Goal: Transaction & Acquisition: Purchase product/service

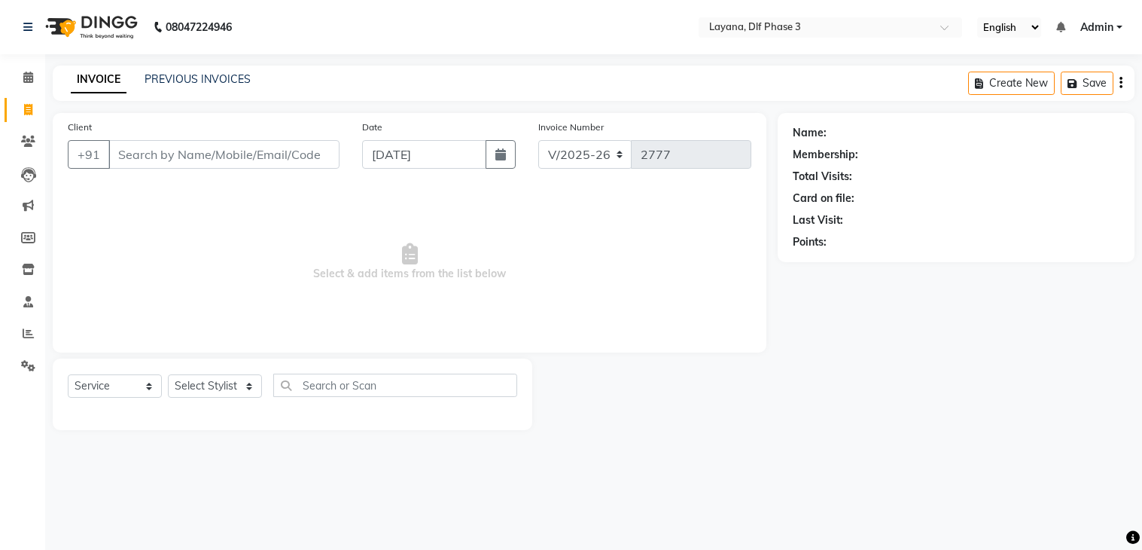
select select "6973"
select select "service"
click at [236, 154] on input "Client" at bounding box center [223, 154] width 231 height 29
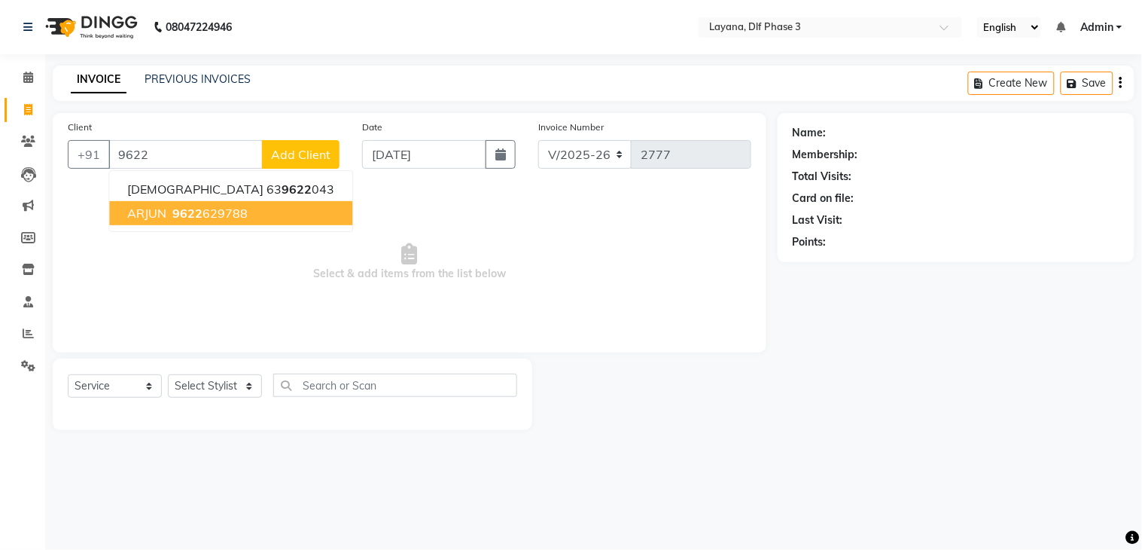
click at [188, 211] on span "9622" at bounding box center [187, 213] width 30 height 15
type input "9622629788"
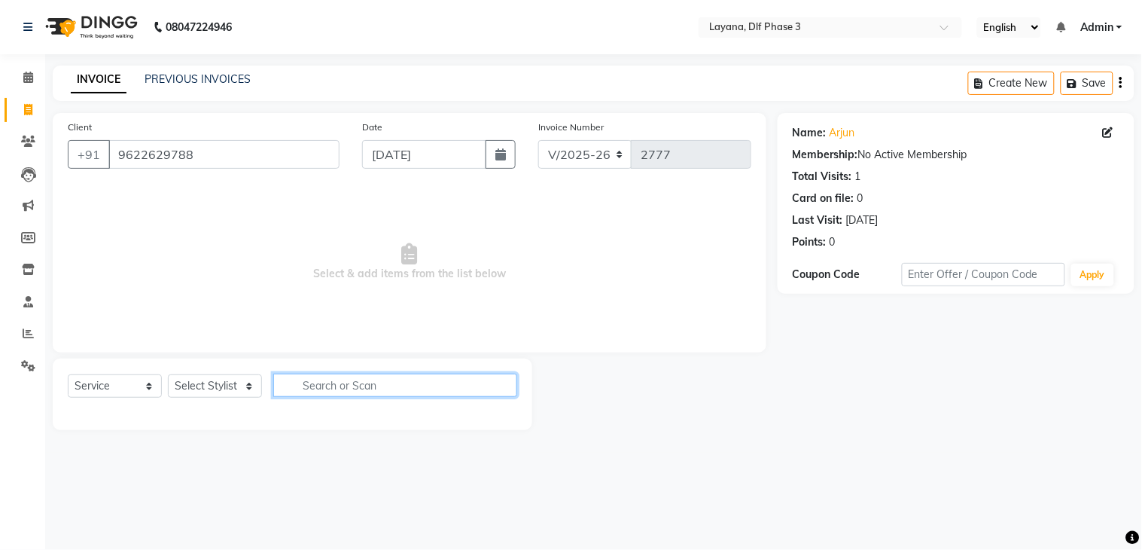
click at [310, 382] on input "text" at bounding box center [395, 384] width 244 height 23
drag, startPoint x: 189, startPoint y: 382, endPoint x: 221, endPoint y: 416, distance: 47.4
click at [221, 416] on div "Select Service Product Membership Package Voucher Prepaid Gift Card Select Styl…" at bounding box center [293, 394] width 480 height 72
select select "86266"
click at [168, 375] on select "Select Stylist Aakhil Attul [PERSON_NAME] [PERSON_NAME][DATE] [PERSON_NAME] [PE…" at bounding box center [215, 385] width 94 height 23
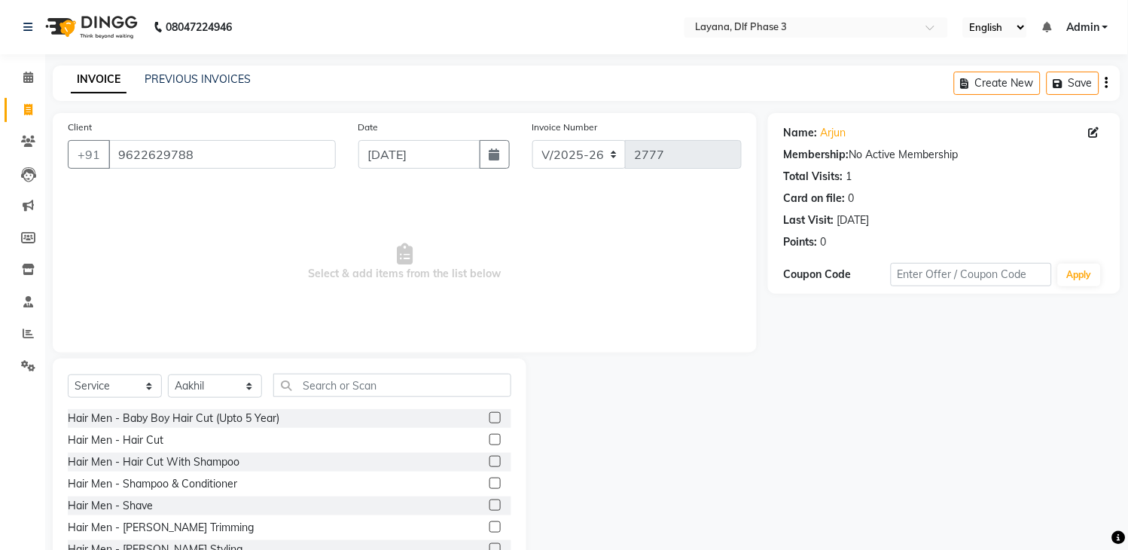
click at [489, 435] on label at bounding box center [494, 439] width 11 height 11
click at [489, 435] on input "checkbox" at bounding box center [494, 440] width 10 height 10
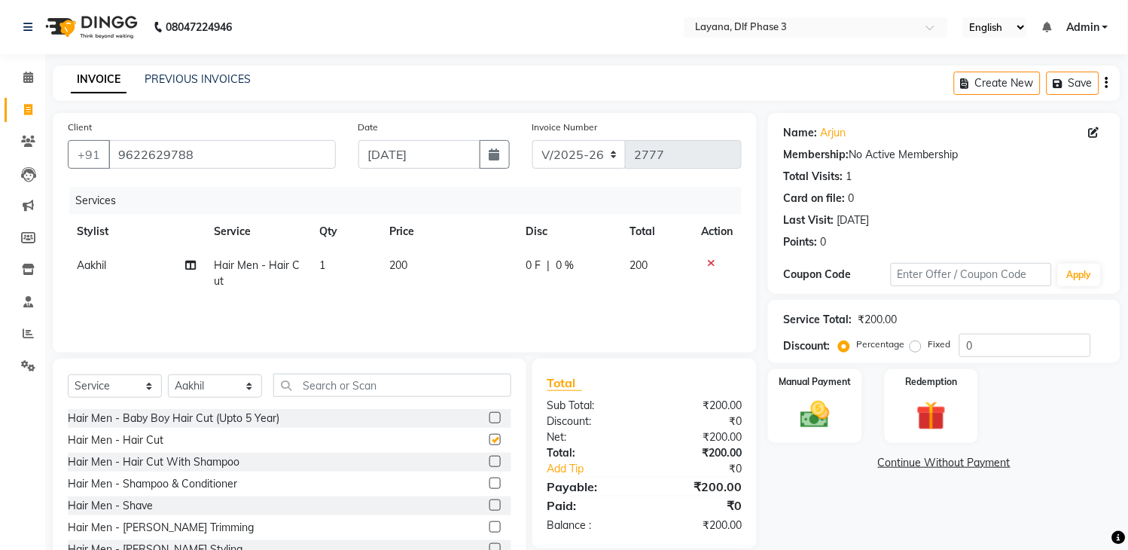
checkbox input "false"
click at [489, 523] on label at bounding box center [494, 526] width 11 height 11
click at [489, 523] on input "checkbox" at bounding box center [494, 527] width 10 height 10
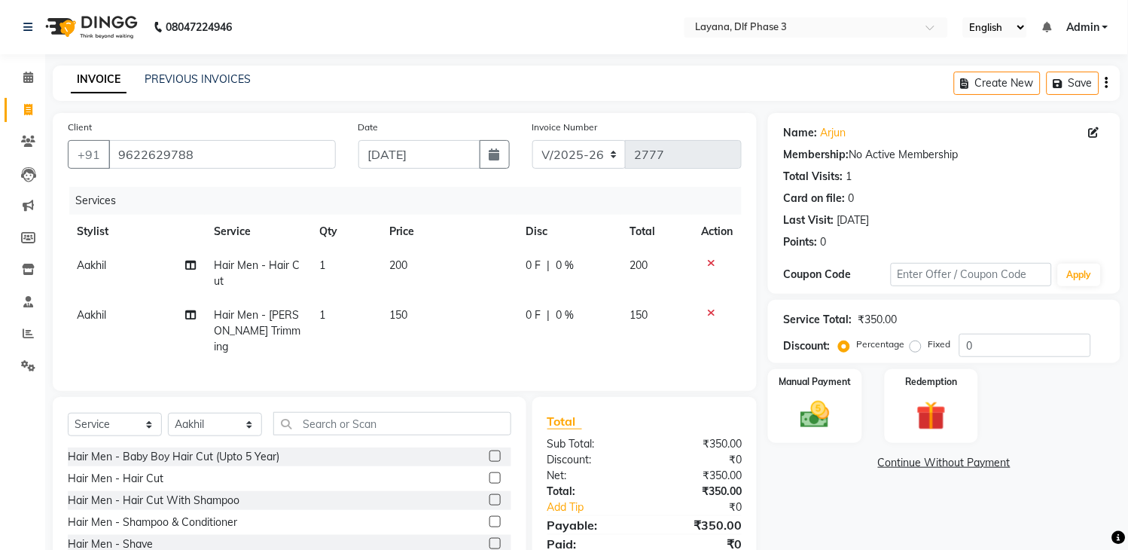
checkbox input "false"
click at [813, 410] on img at bounding box center [816, 415] width 50 height 35
click at [927, 465] on span "UPI" at bounding box center [926, 463] width 23 height 17
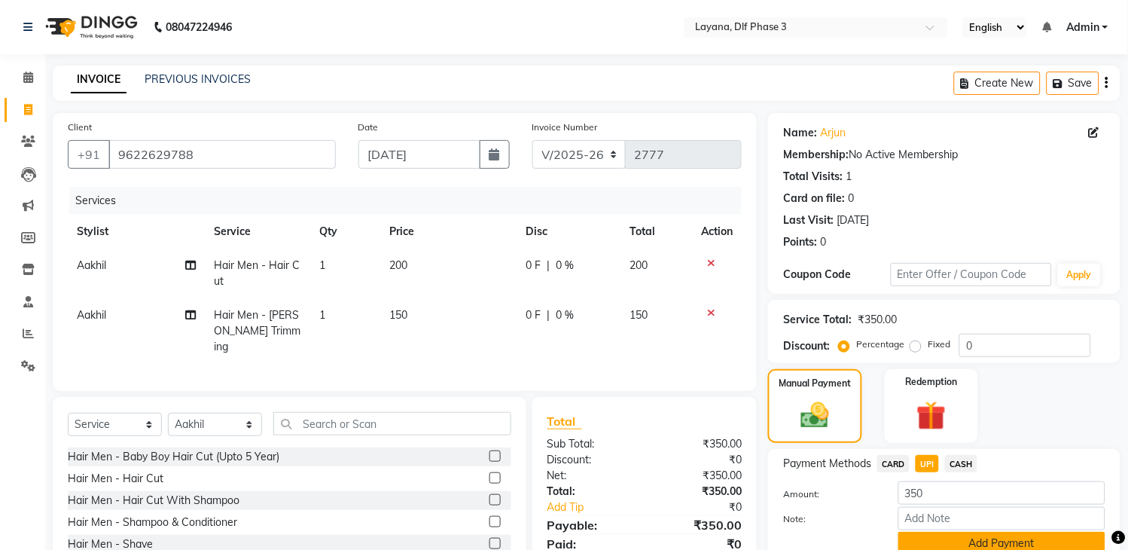
click at [973, 538] on button "Add Payment" at bounding box center [1001, 543] width 207 height 23
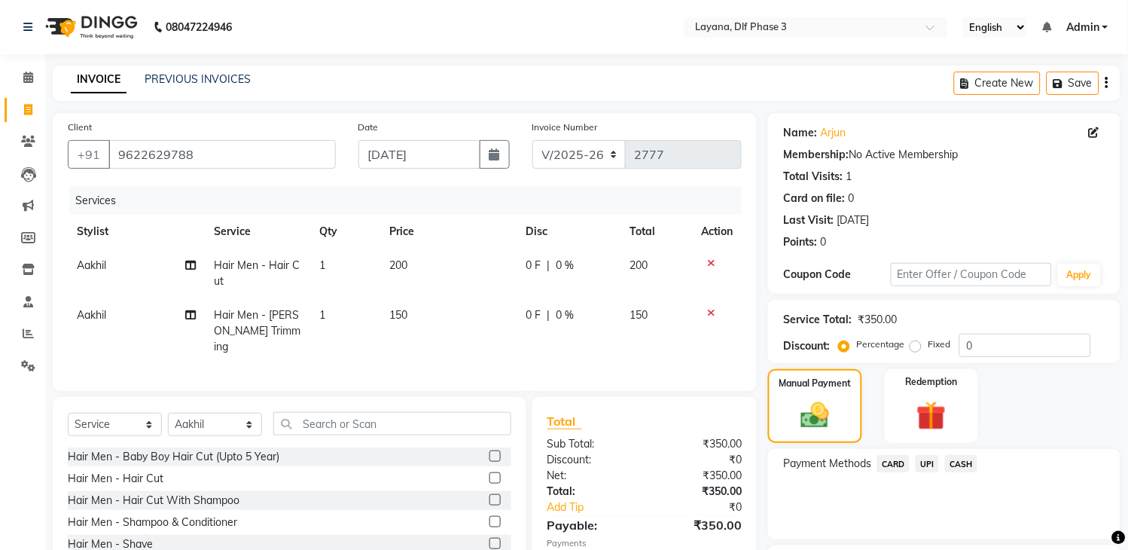
scroll to position [128, 0]
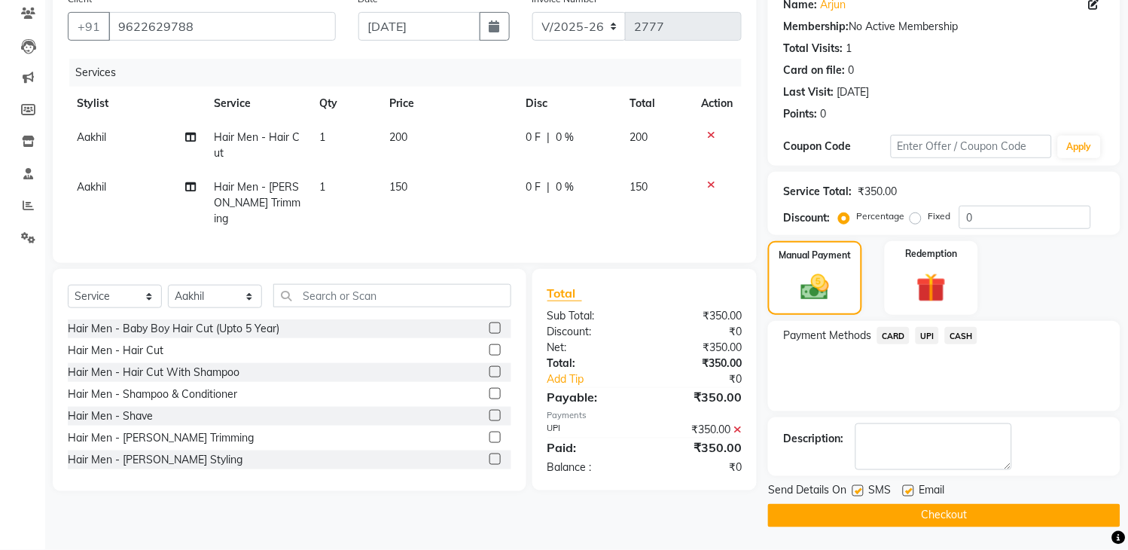
click at [946, 513] on button "Checkout" at bounding box center [944, 515] width 352 height 23
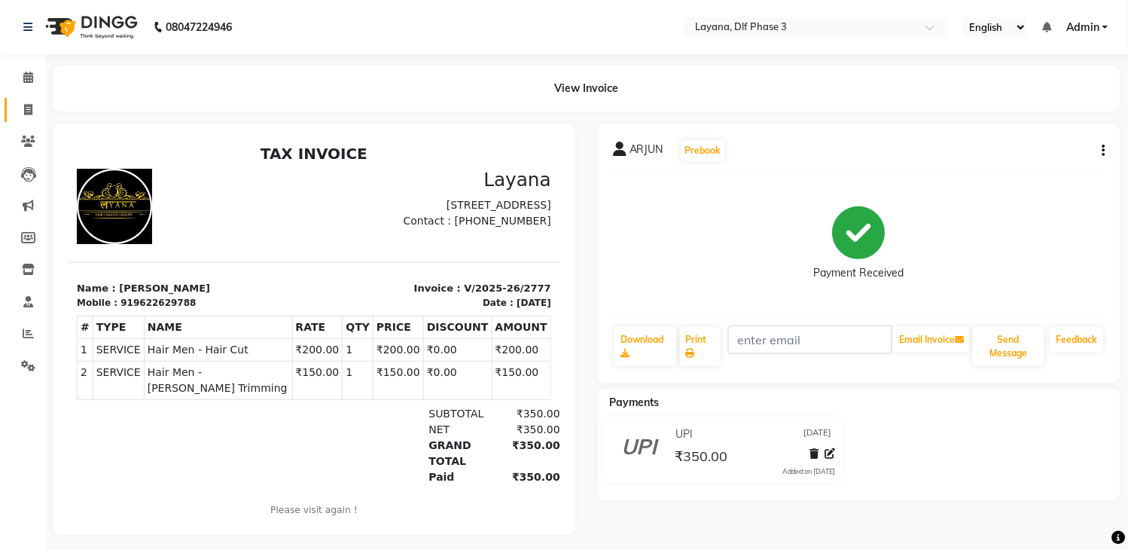
click at [35, 113] on span at bounding box center [28, 110] width 26 height 17
select select "service"
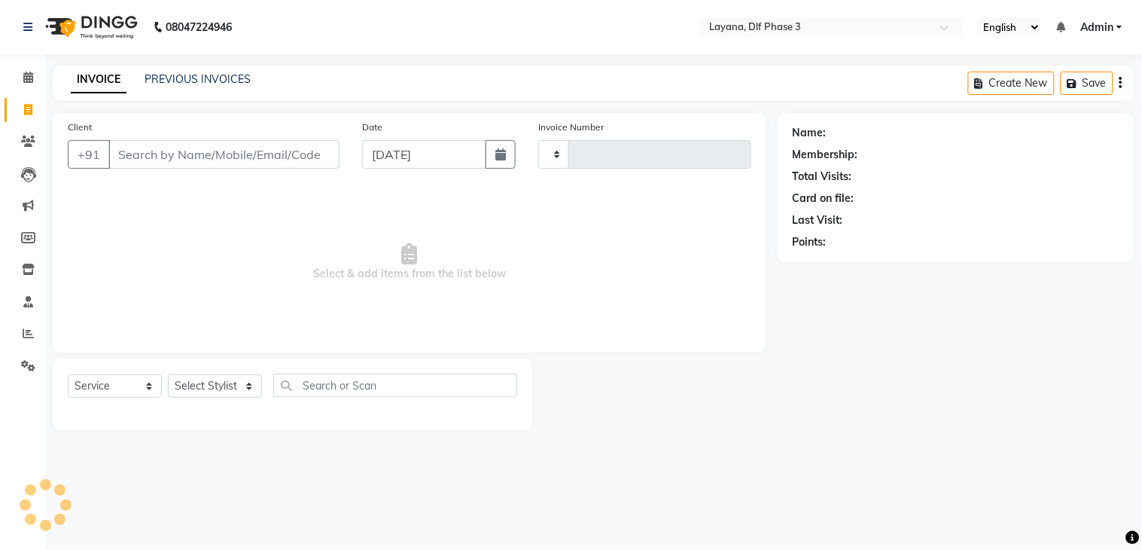
type input "2778"
select select "6973"
click at [185, 84] on link "PREVIOUS INVOICES" at bounding box center [198, 79] width 106 height 14
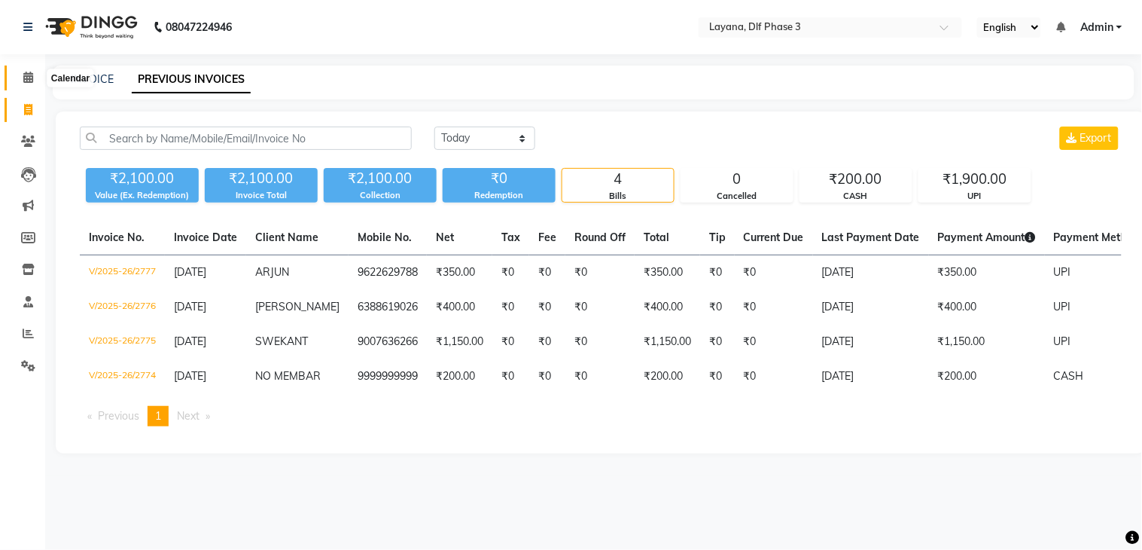
click at [28, 81] on icon at bounding box center [28, 77] width 10 height 11
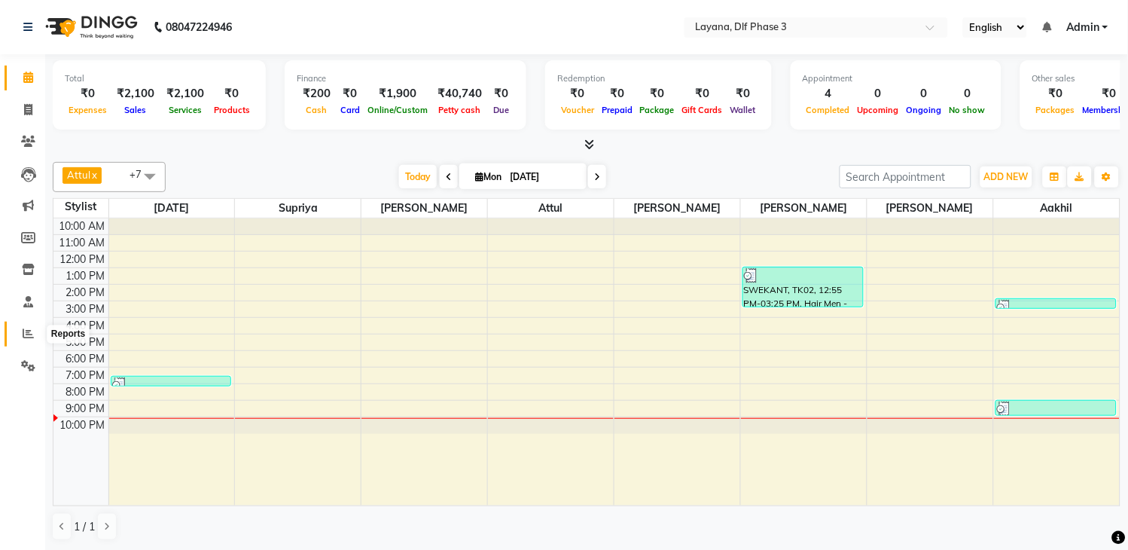
click at [20, 335] on span at bounding box center [28, 333] width 26 height 17
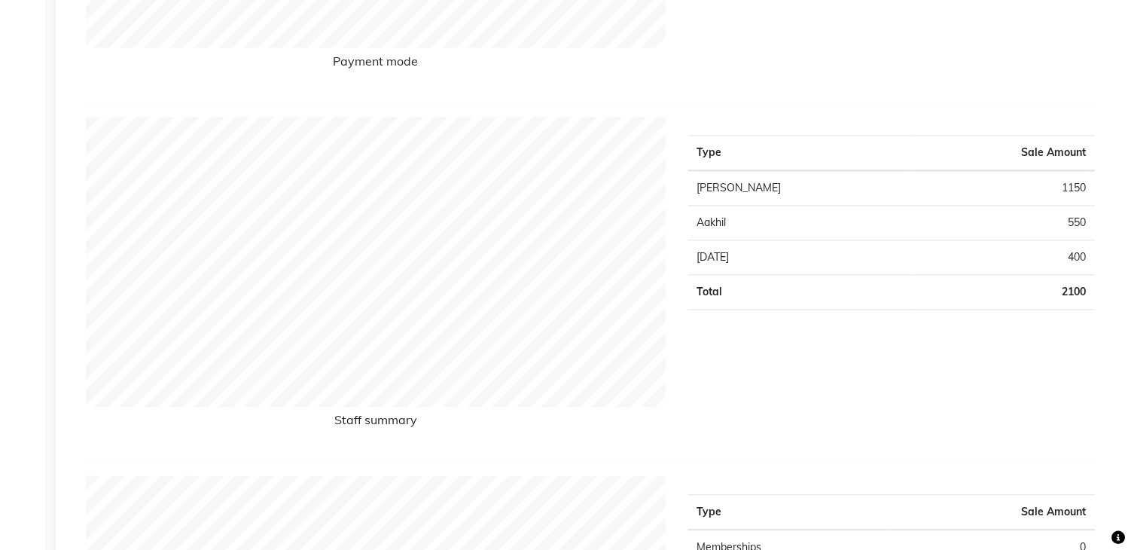
scroll to position [24, 0]
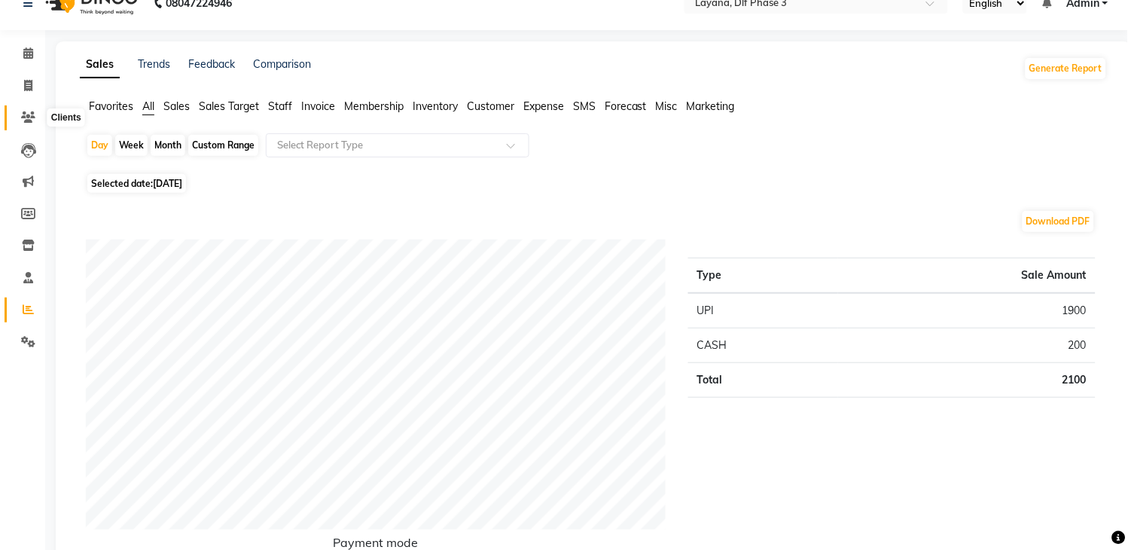
click at [23, 111] on icon at bounding box center [28, 116] width 14 height 11
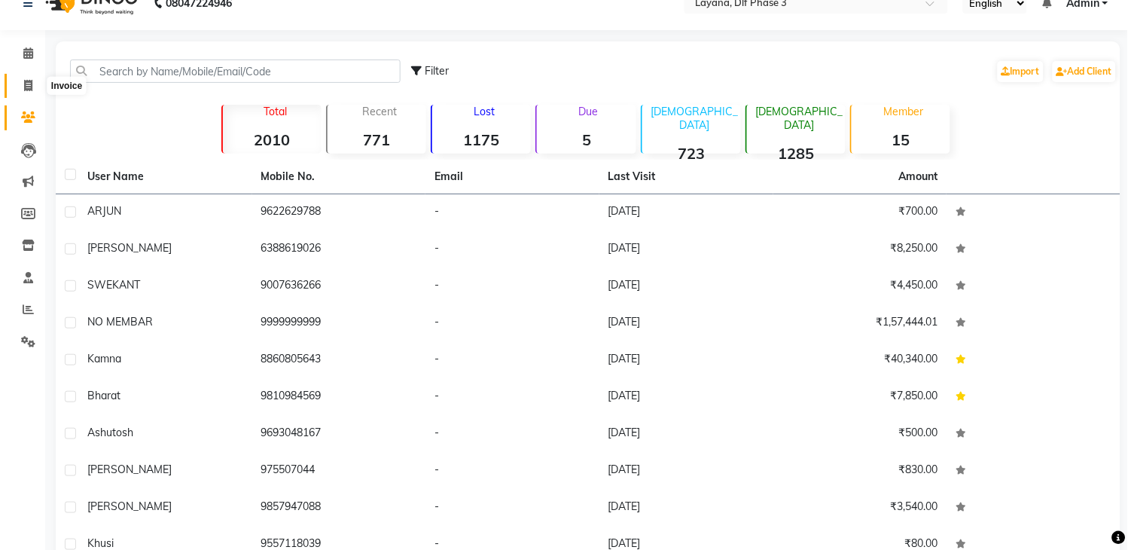
click at [21, 85] on span at bounding box center [28, 86] width 26 height 17
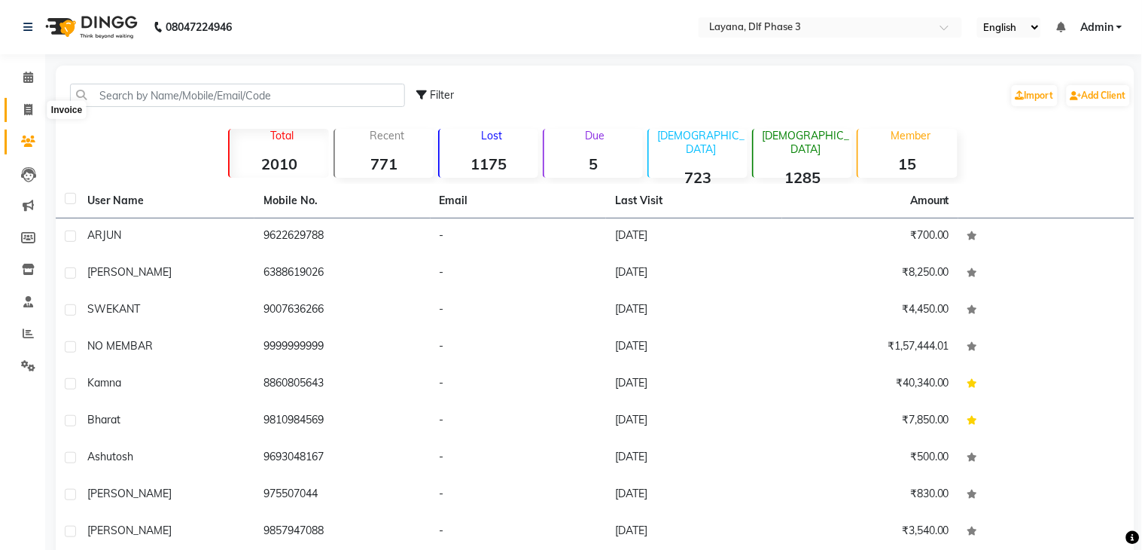
select select "service"
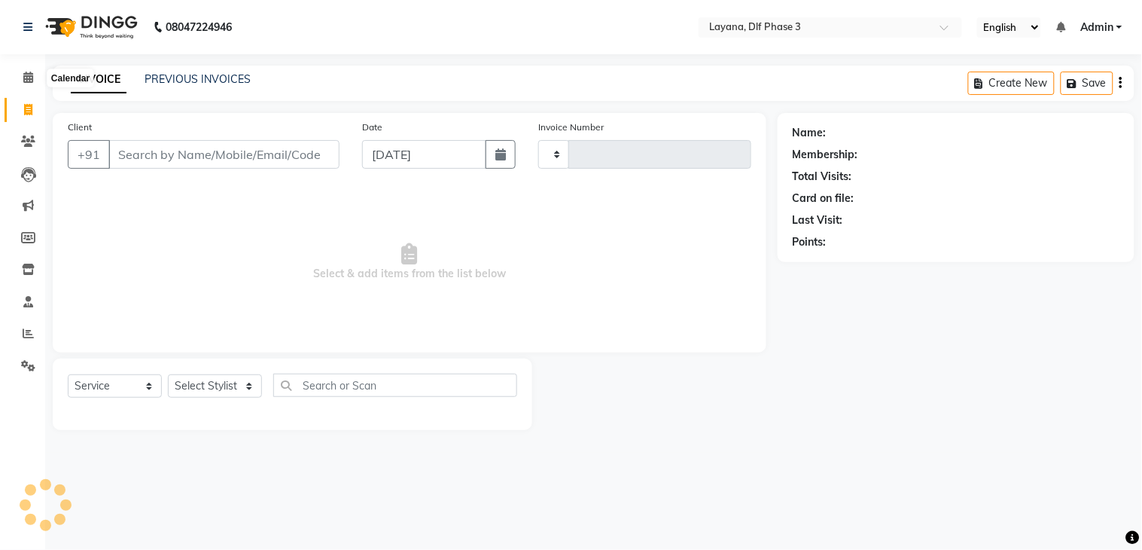
type input "2778"
select select "6973"
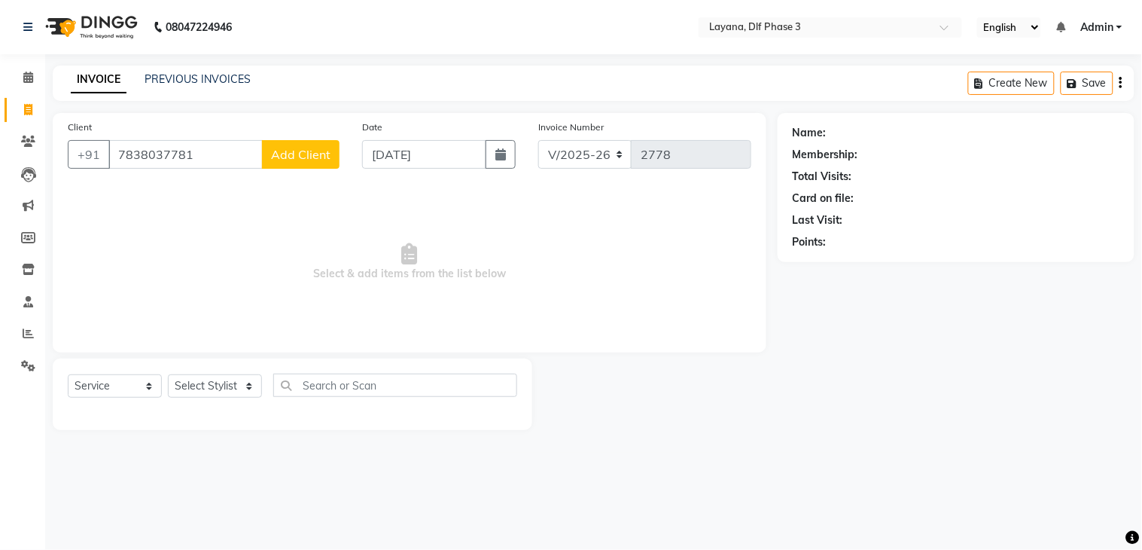
type input "7838037781"
click at [306, 157] on span "Add Client" at bounding box center [300, 154] width 59 height 15
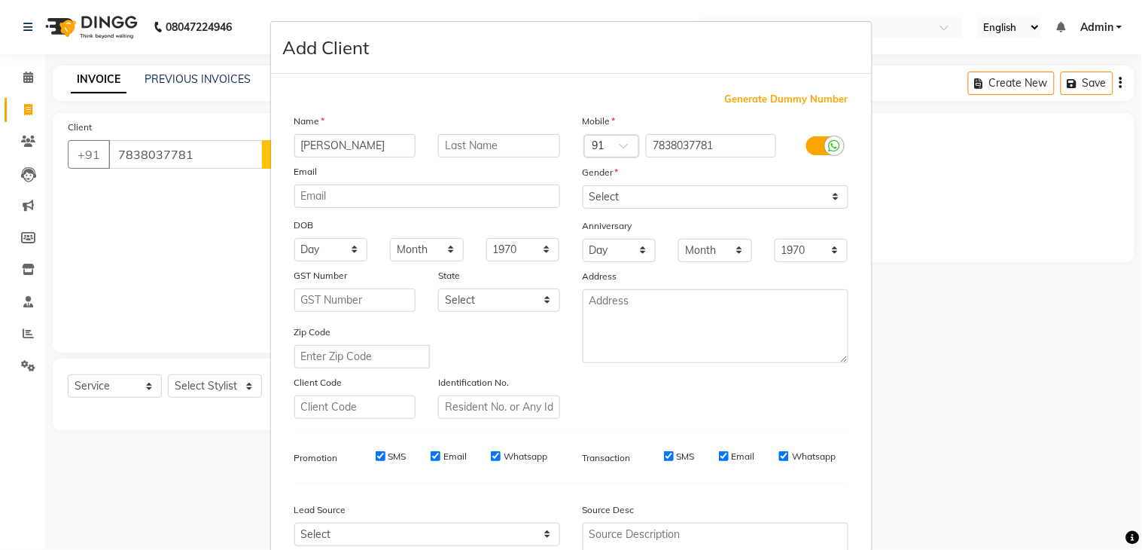
type input "[PERSON_NAME]"
click at [613, 187] on select "Select [DEMOGRAPHIC_DATA] [DEMOGRAPHIC_DATA] Other Prefer Not To Say" at bounding box center [716, 196] width 266 height 23
select select "[DEMOGRAPHIC_DATA]"
click at [583, 185] on select "Select [DEMOGRAPHIC_DATA] [DEMOGRAPHIC_DATA] Other Prefer Not To Say" at bounding box center [716, 196] width 266 height 23
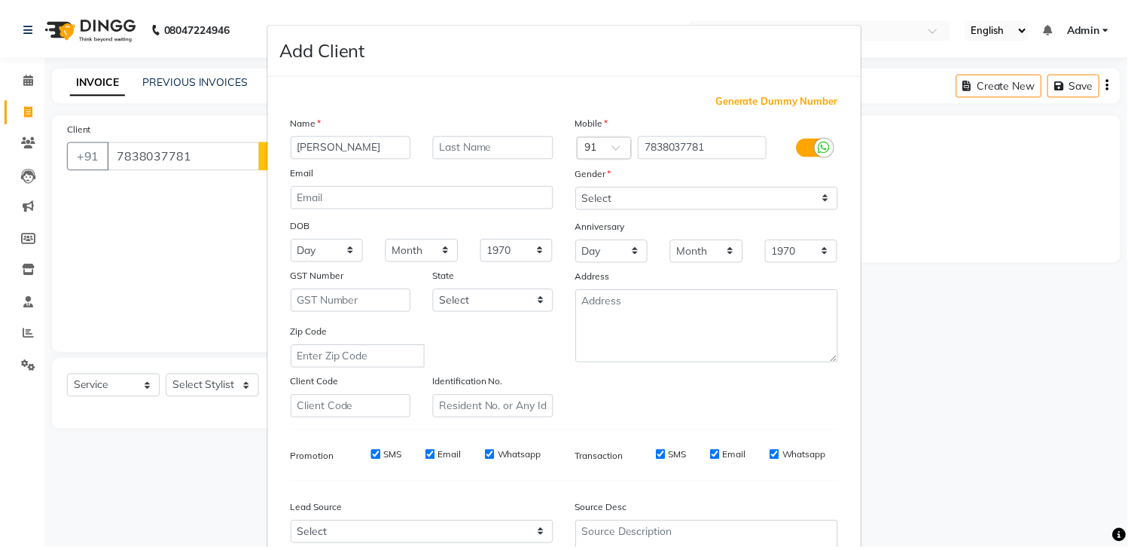
scroll to position [146, 0]
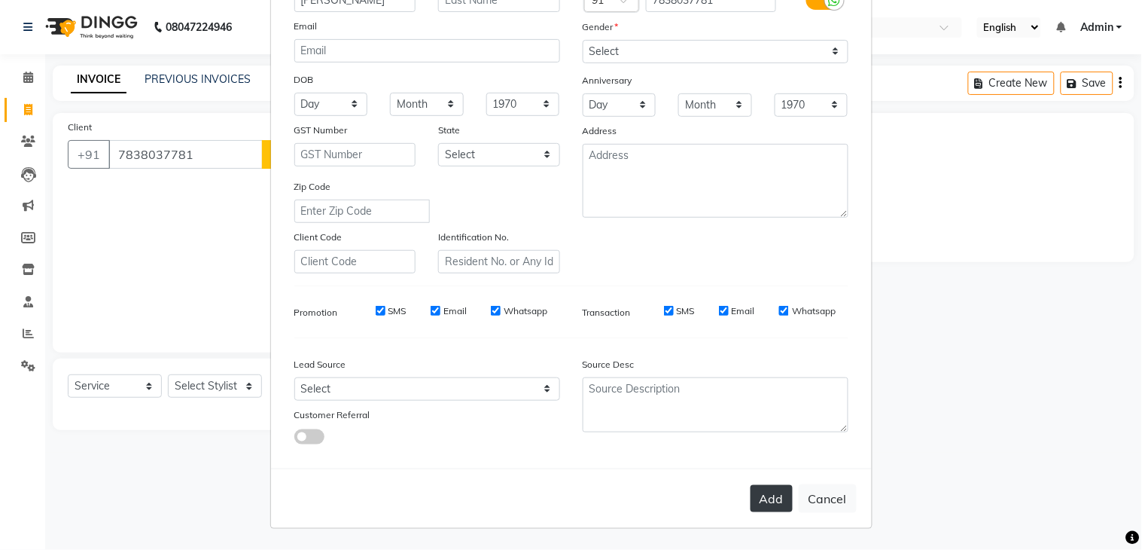
click at [765, 495] on button "Add" at bounding box center [772, 498] width 42 height 27
select select
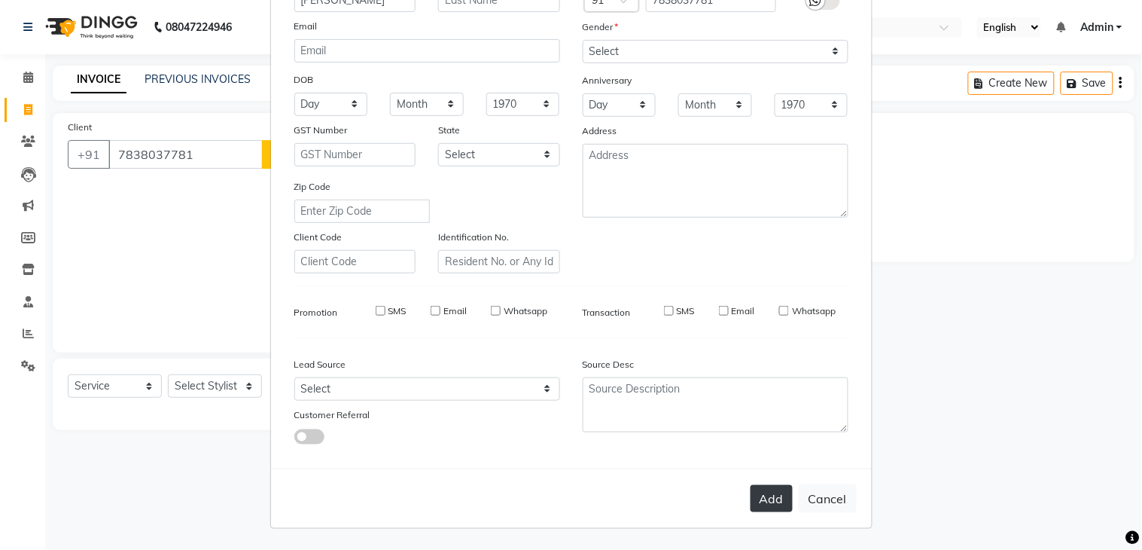
select select
checkbox input "false"
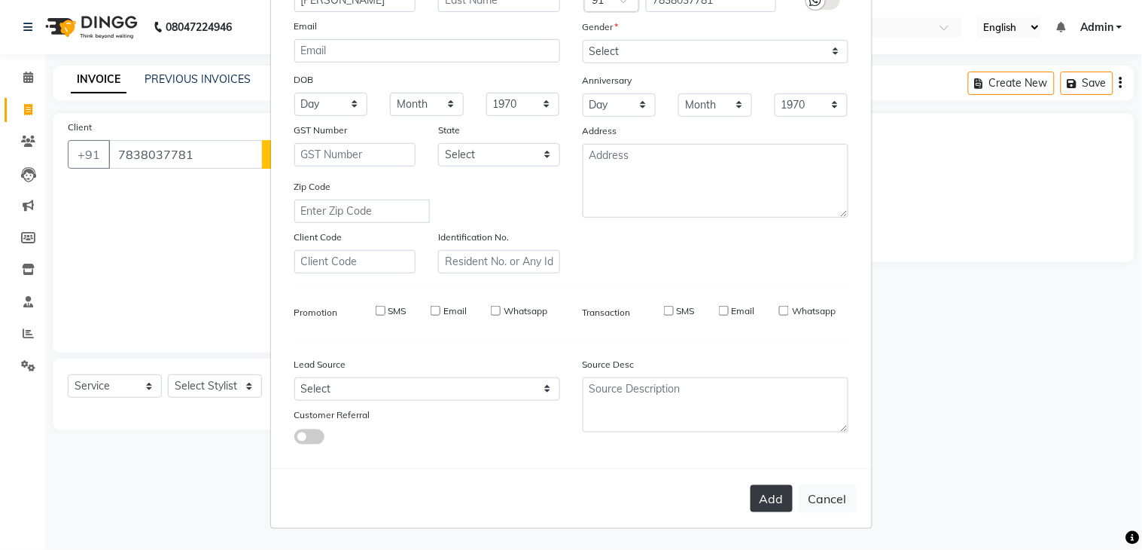
checkbox input "false"
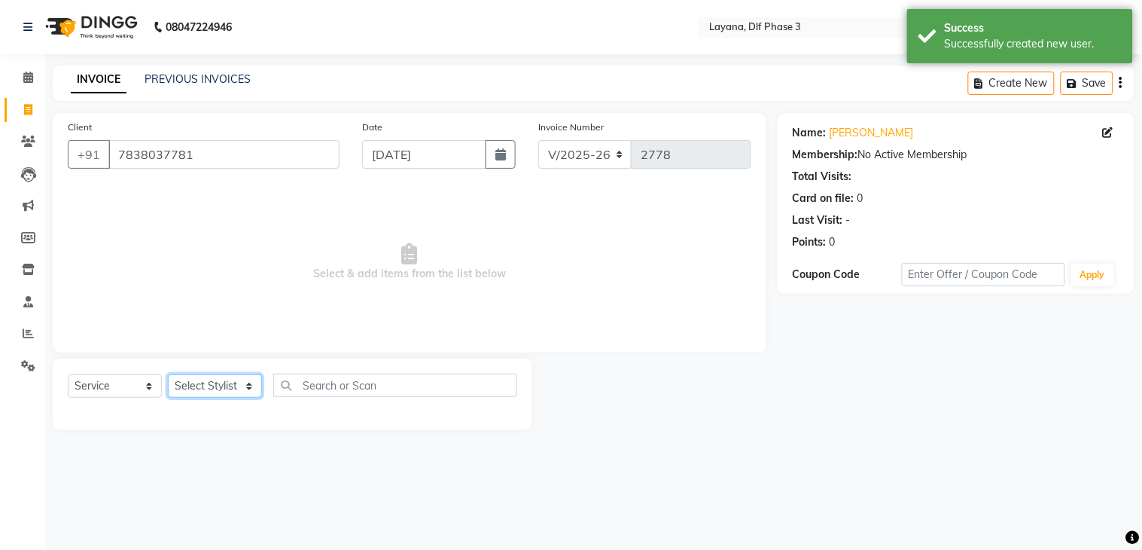
click at [206, 380] on select "Select Stylist Aakhil Attul [PERSON_NAME] [PERSON_NAME][DATE] [PERSON_NAME] [PE…" at bounding box center [215, 385] width 94 height 23
select select "74482"
click at [168, 375] on select "Select Stylist Aakhil Attul [PERSON_NAME] [PERSON_NAME][DATE] [PERSON_NAME] [PE…" at bounding box center [215, 385] width 94 height 23
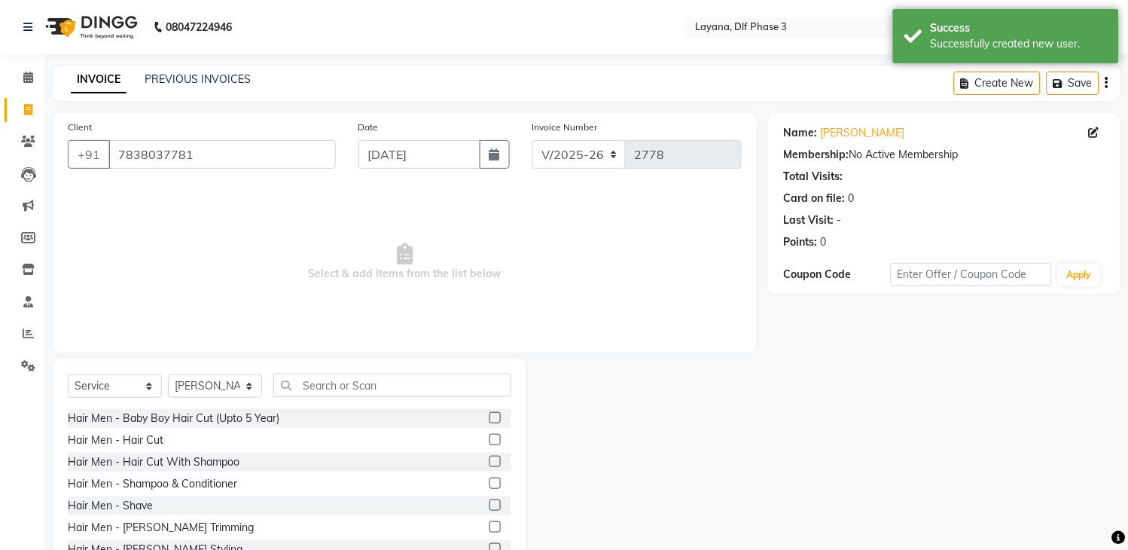
click at [489, 461] on label at bounding box center [494, 460] width 11 height 11
click at [489, 461] on input "checkbox" at bounding box center [494, 462] width 10 height 10
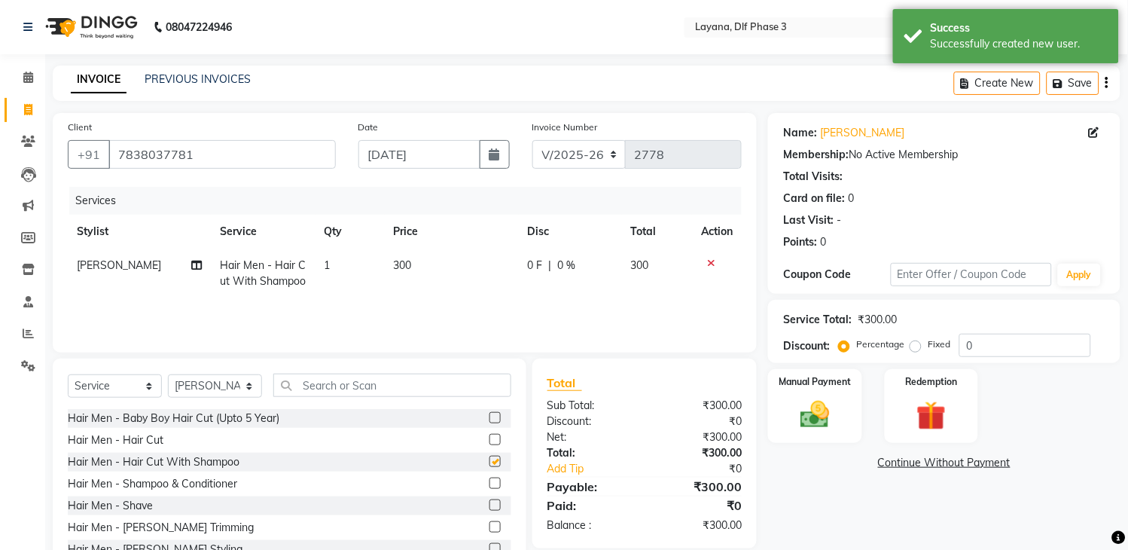
checkbox input "false"
click at [818, 405] on img at bounding box center [816, 415] width 50 height 35
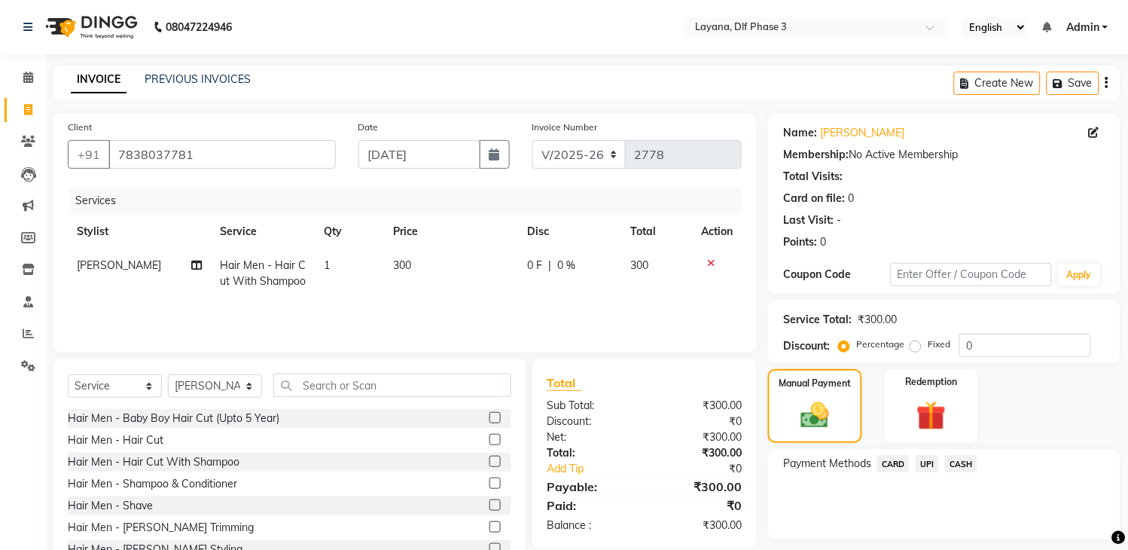
click at [922, 458] on span "UPI" at bounding box center [926, 463] width 23 height 17
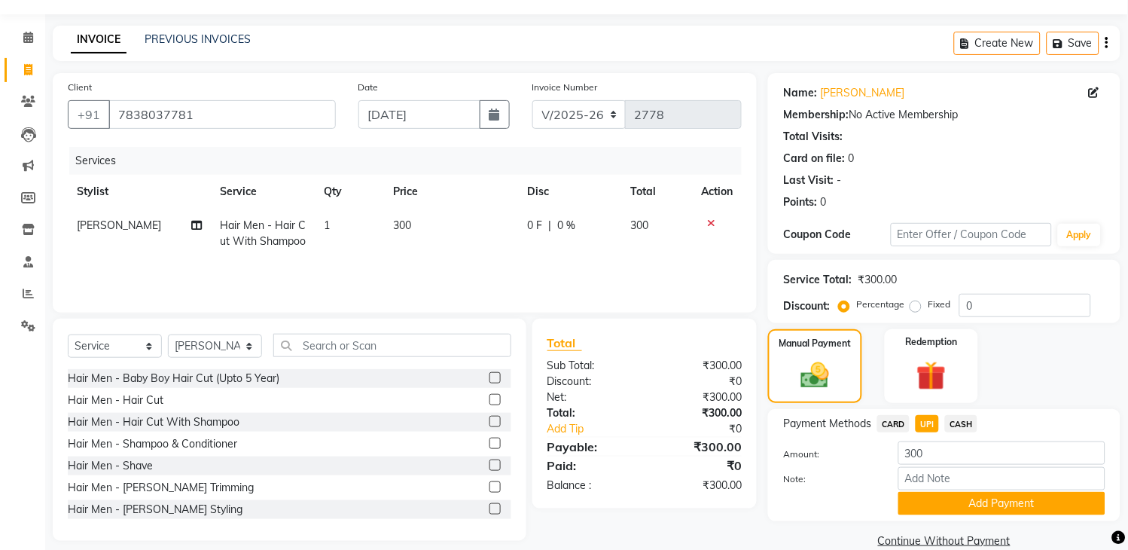
scroll to position [65, 0]
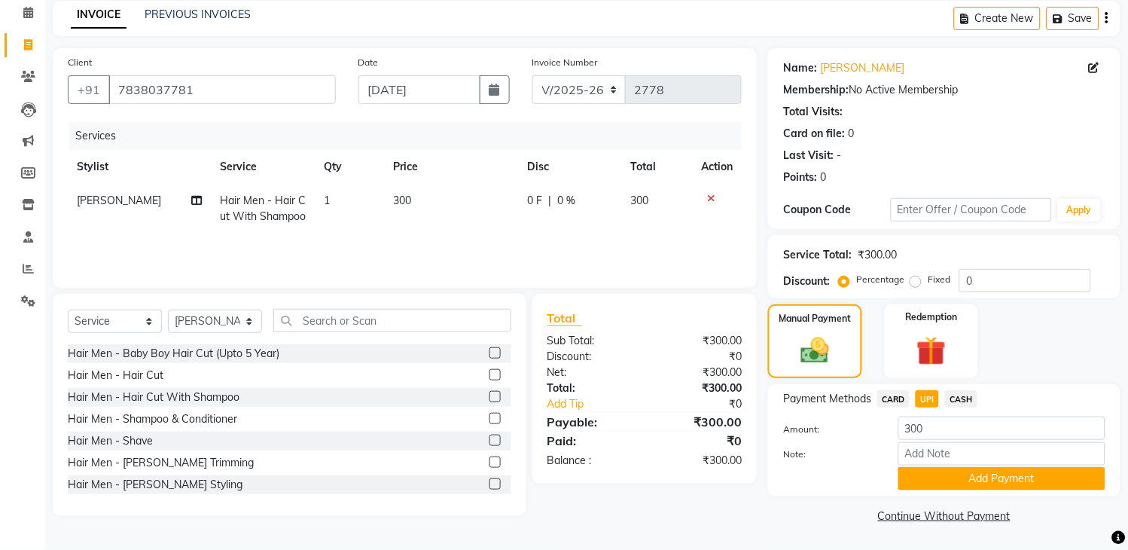
click at [958, 394] on span "CASH" at bounding box center [961, 398] width 32 height 17
click at [967, 477] on button "Add Payment" at bounding box center [1001, 478] width 207 height 23
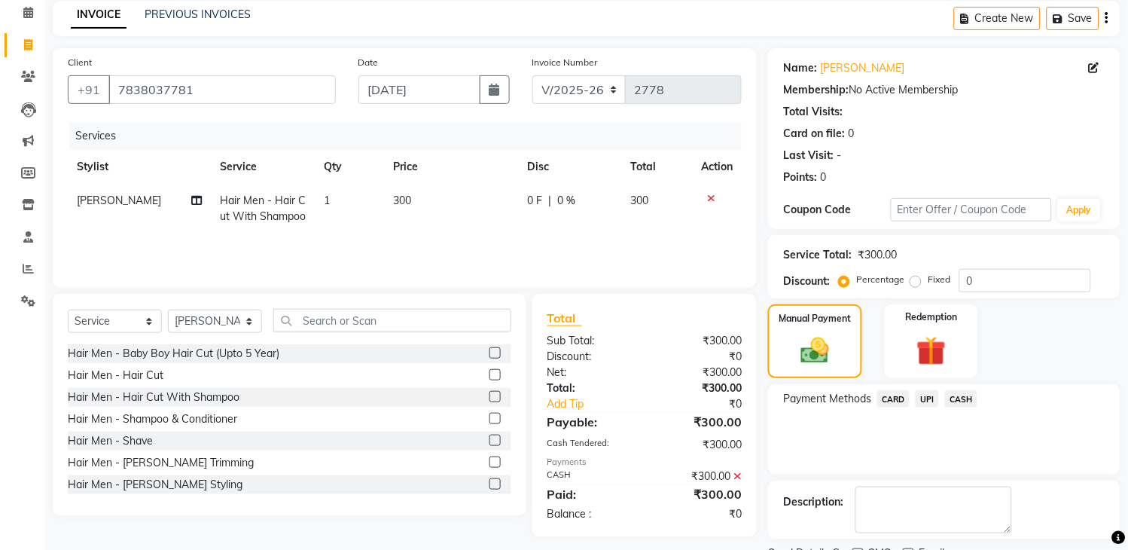
scroll to position [128, 0]
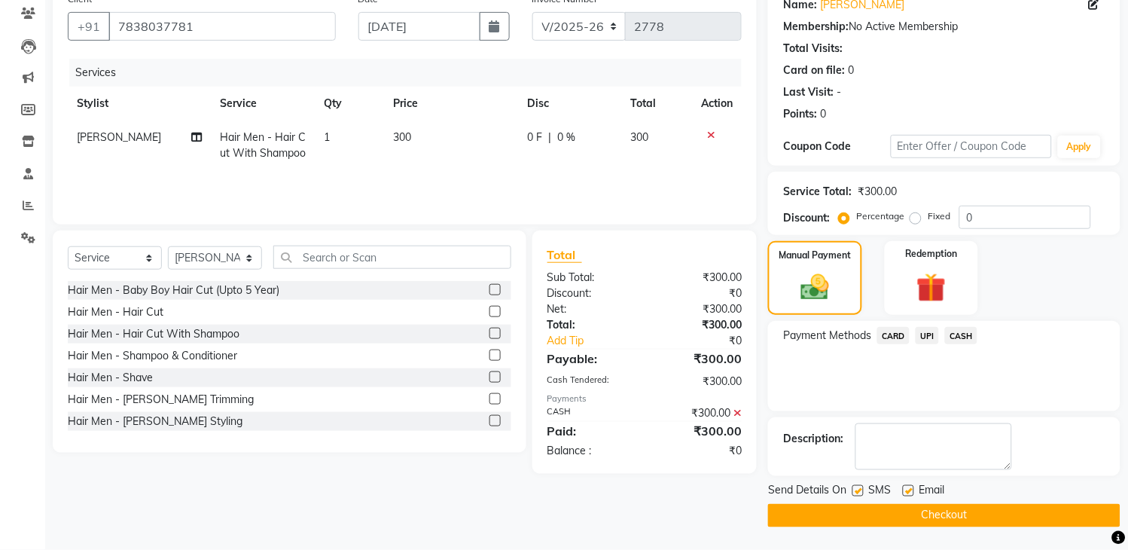
click at [859, 510] on button "Checkout" at bounding box center [944, 515] width 352 height 23
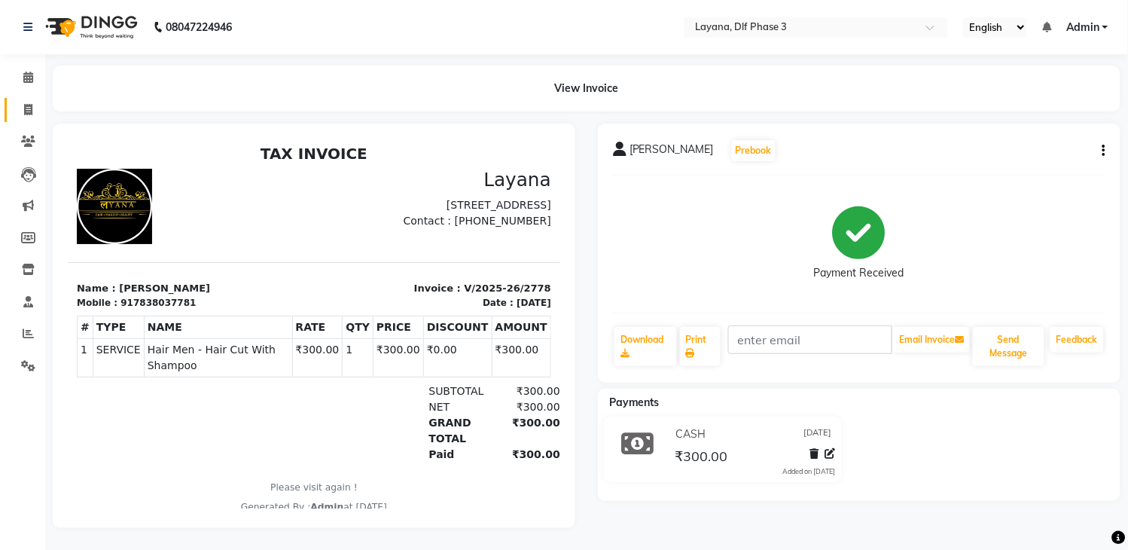
click at [15, 109] on span at bounding box center [28, 110] width 26 height 17
select select "service"
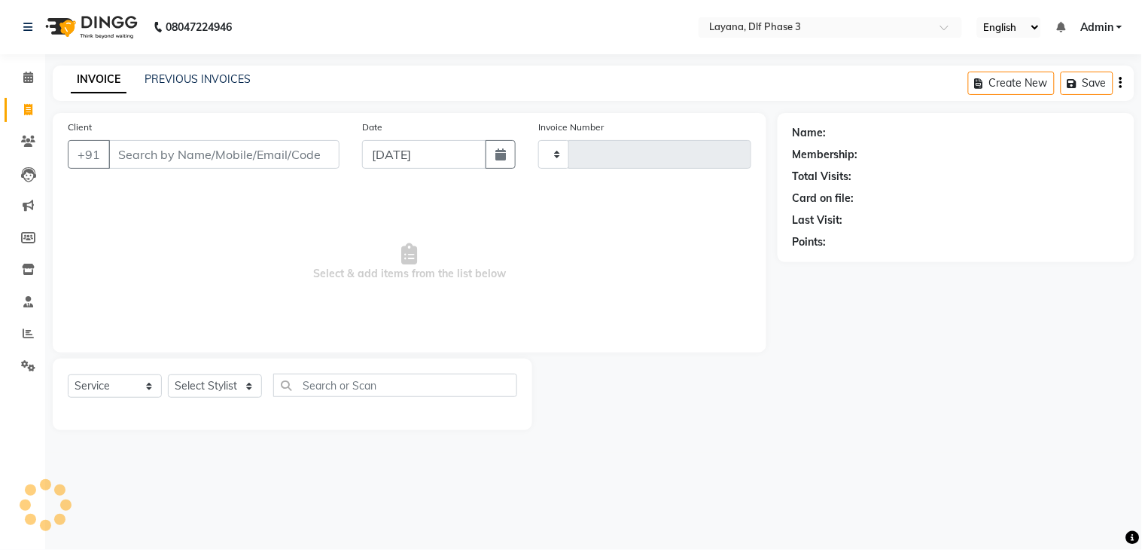
type input "2779"
select select "6973"
click at [31, 72] on icon at bounding box center [28, 77] width 10 height 11
